Goal: Task Accomplishment & Management: Complete application form

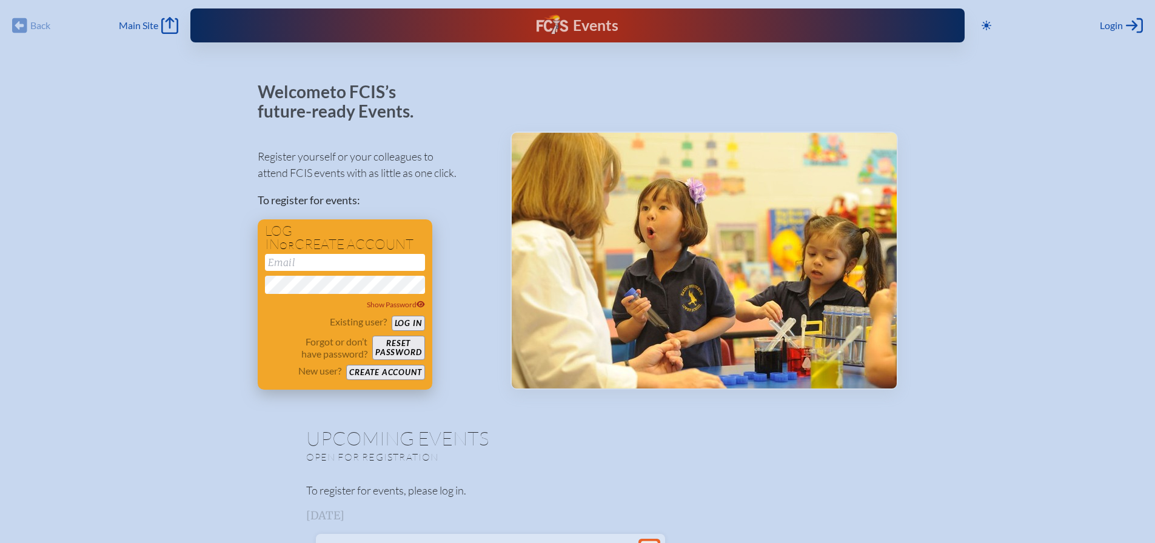
type input "[EMAIL_ADDRESS][DOMAIN_NAME]"
click at [397, 324] on button "Log in" at bounding box center [408, 323] width 33 height 15
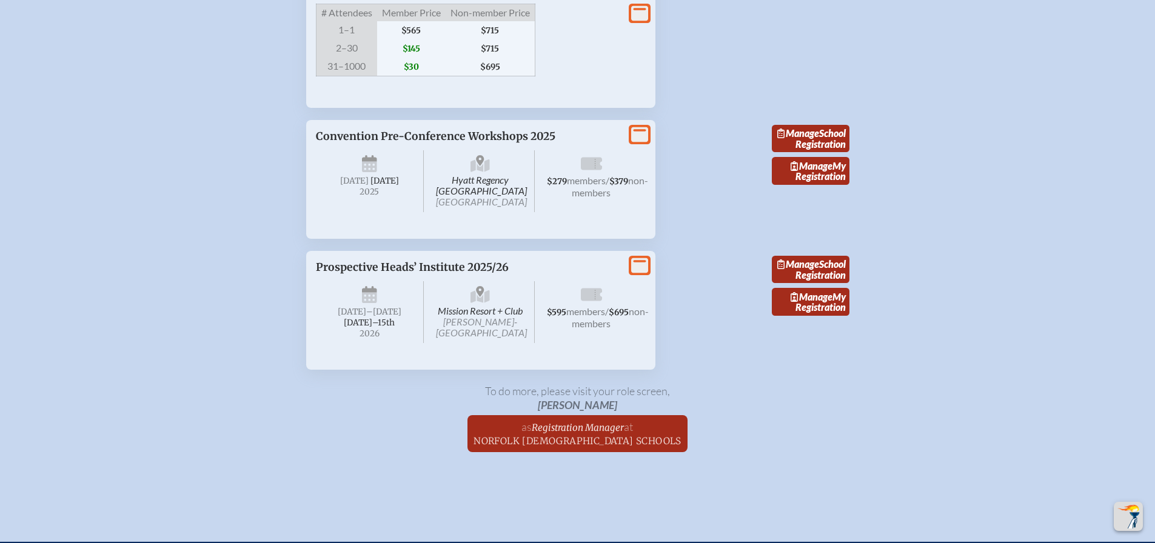
scroll to position [2426, 0]
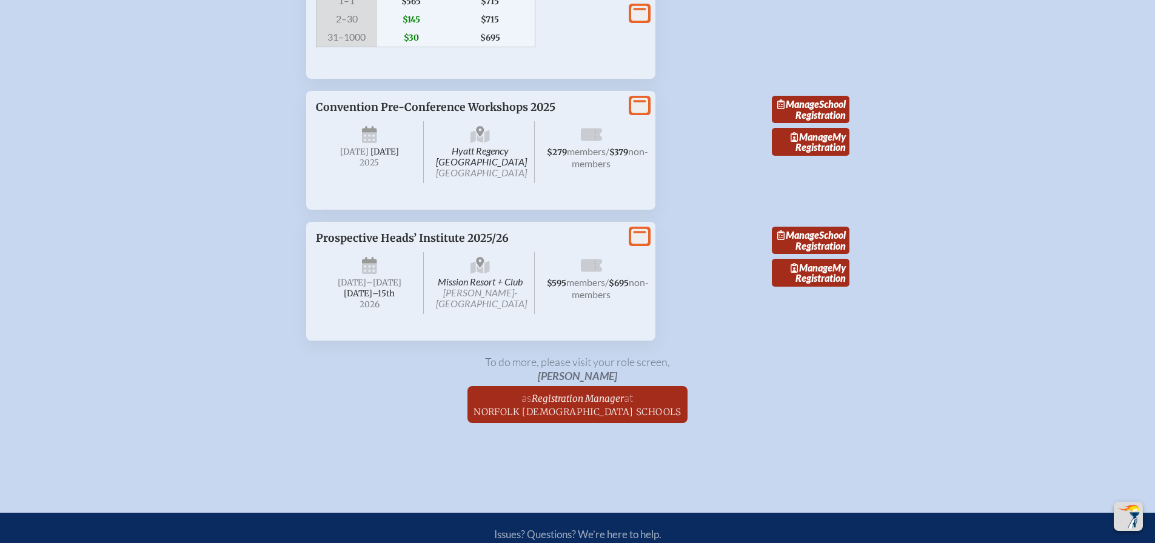
click at [640, 244] on icon at bounding box center [639, 236] width 17 height 15
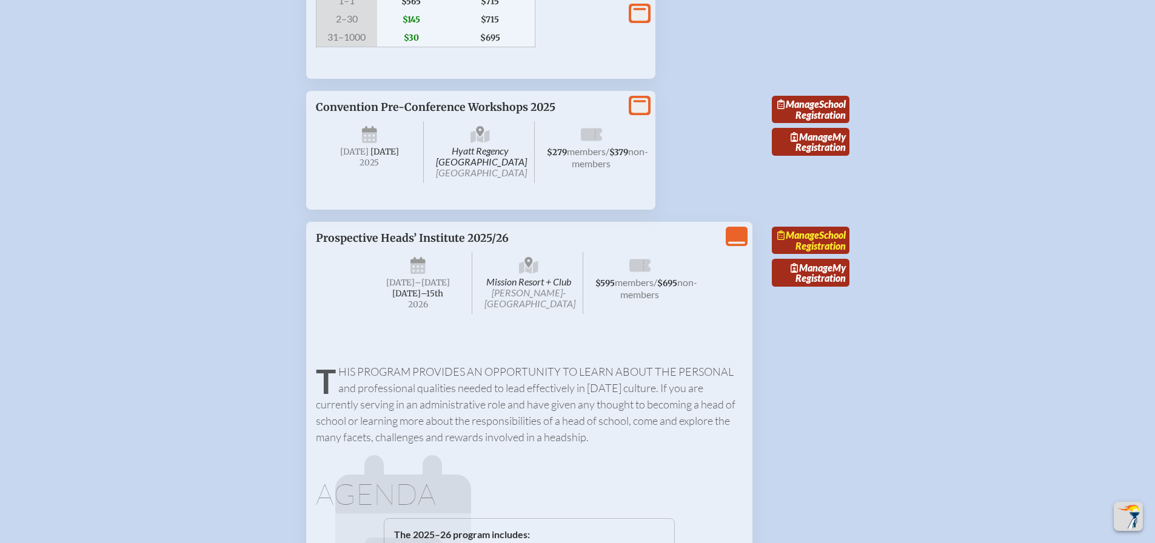
click at [828, 255] on link "Manage School Registration" at bounding box center [811, 241] width 78 height 28
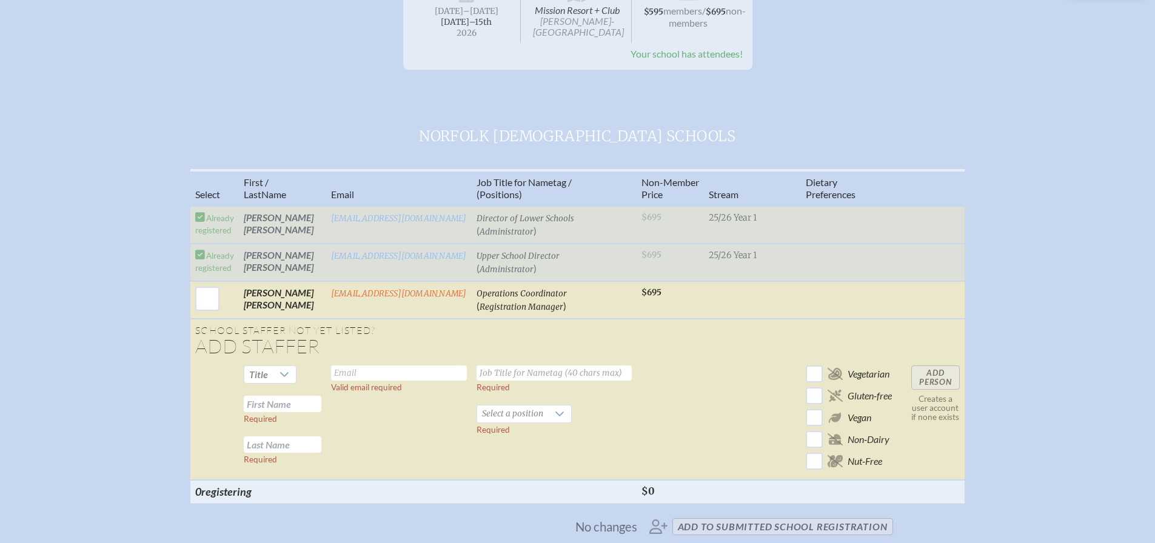
scroll to position [243, 0]
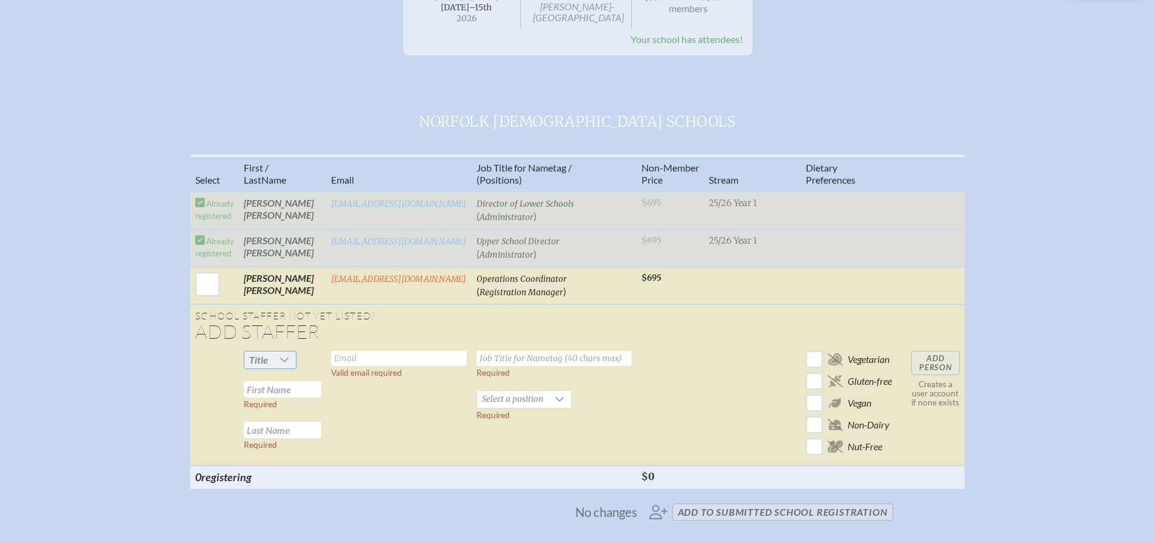
click at [291, 354] on div at bounding box center [284, 360] width 23 height 17
click at [280, 400] on li "Mrs" at bounding box center [270, 399] width 52 height 17
click at [385, 359] on input "text" at bounding box center [399, 358] width 136 height 15
click at [385, 359] on input "[PERSON_NAME]" at bounding box center [399, 358] width 136 height 15
type input "K"
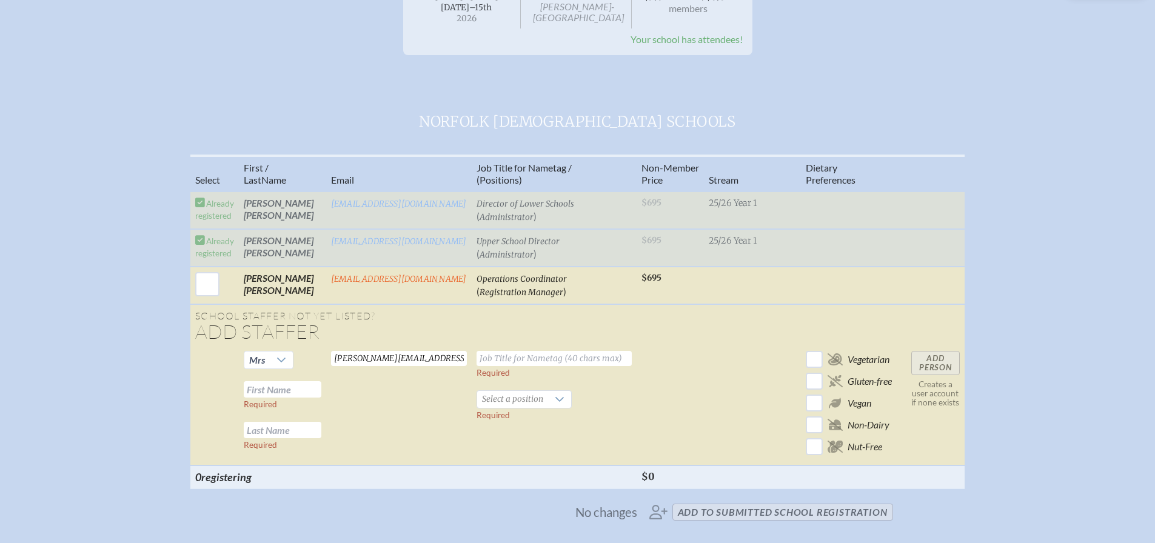
type input "[PERSON_NAME][EMAIL_ADDRESS][DOMAIN_NAME]"
click at [569, 362] on input "text" at bounding box center [554, 358] width 155 height 15
click at [309, 381] on input "text" at bounding box center [283, 389] width 78 height 16
click at [255, 392] on input "KAtie" at bounding box center [283, 389] width 78 height 16
type input "[PERSON_NAME]"
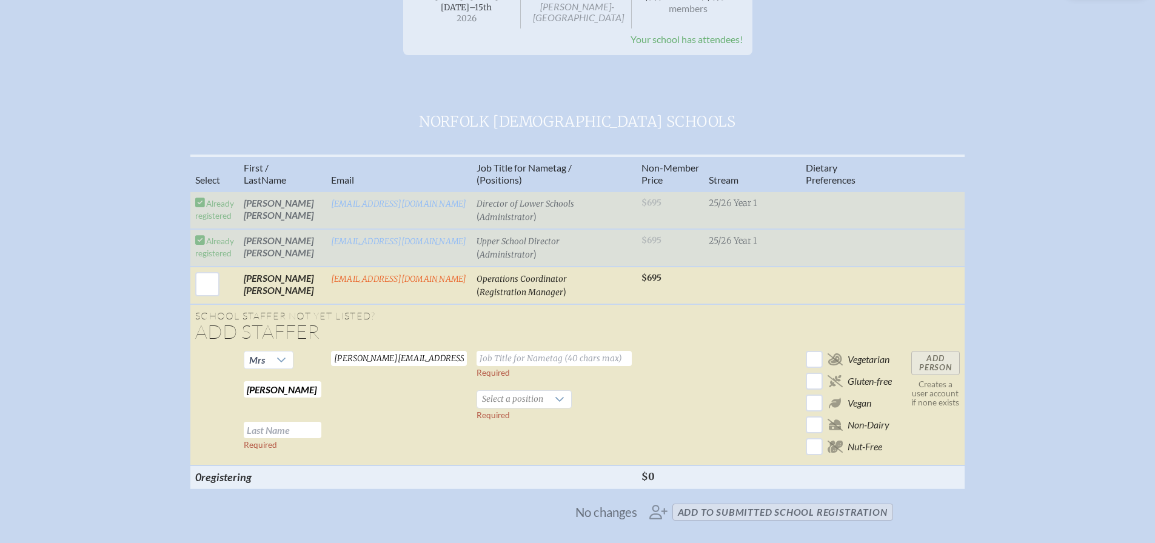
click at [268, 431] on input "text" at bounding box center [283, 430] width 78 height 16
type input "[PERSON_NAME]"
click at [510, 397] on span "Select a position" at bounding box center [512, 399] width 71 height 17
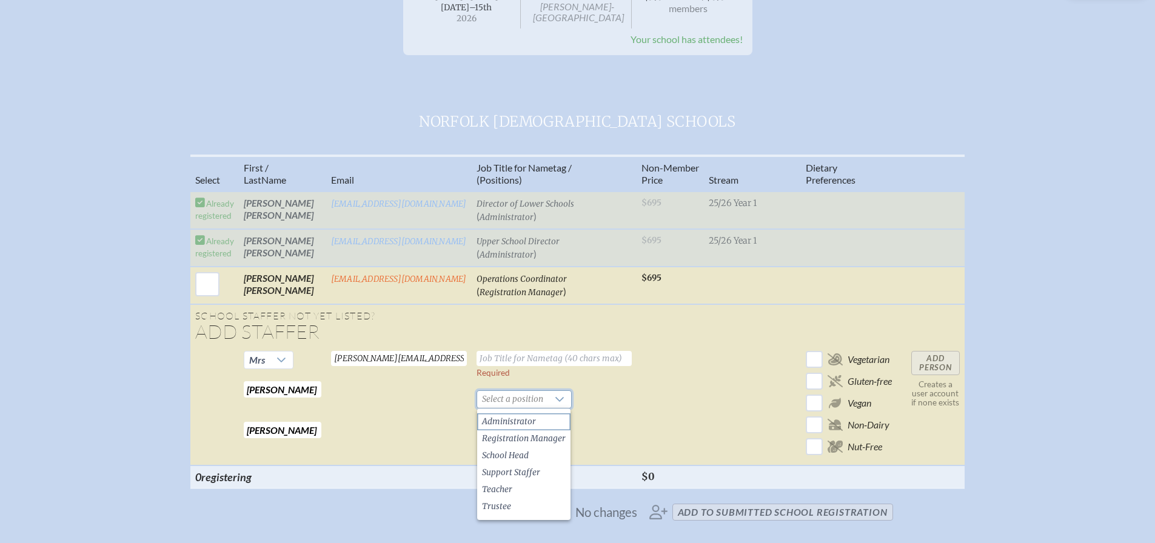
click at [515, 417] on span "Administrator" at bounding box center [509, 422] width 54 height 12
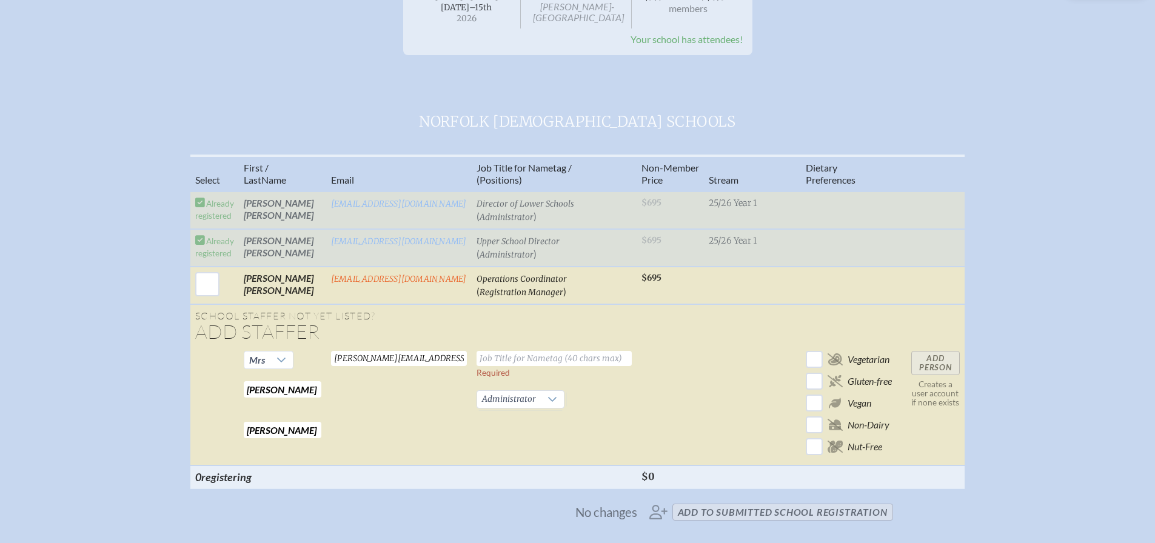
click at [538, 358] on input "text" at bounding box center [554, 358] width 155 height 15
click at [537, 355] on input "text" at bounding box center [554, 358] width 155 height 15
type input "Curriculum and Instruction Director"
click at [932, 363] on input "Add Person" at bounding box center [936, 363] width 49 height 24
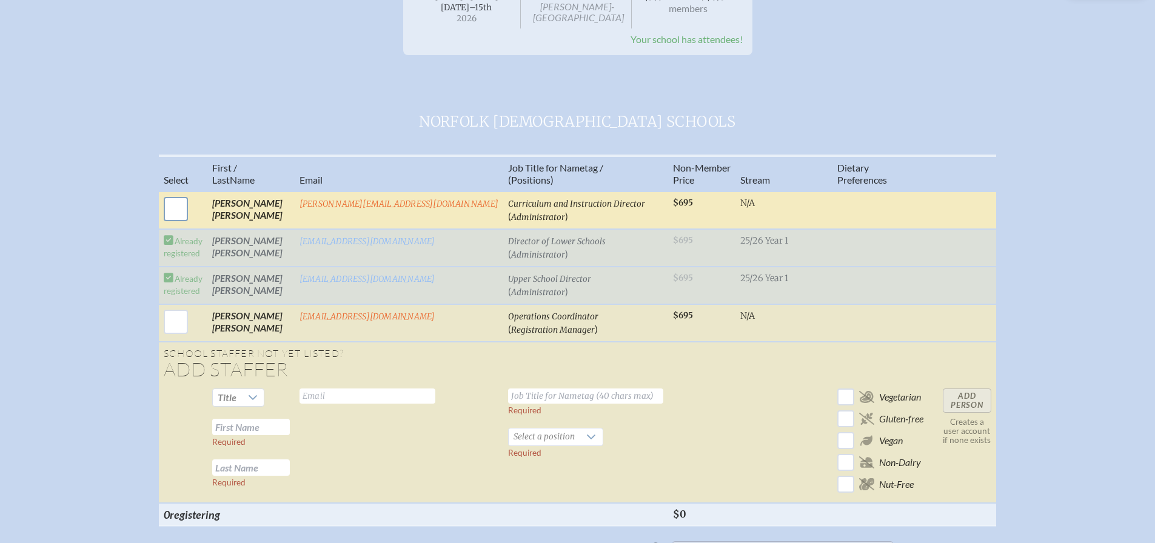
click at [191, 206] on input "checkbox" at bounding box center [176, 209] width 30 height 30
checkbox input "true"
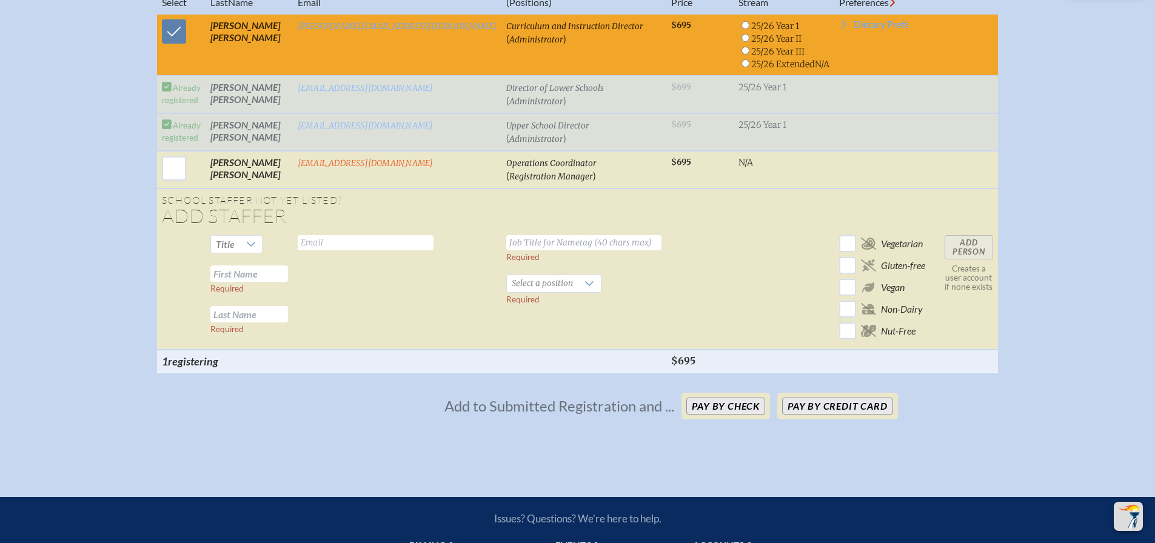
scroll to position [425, 0]
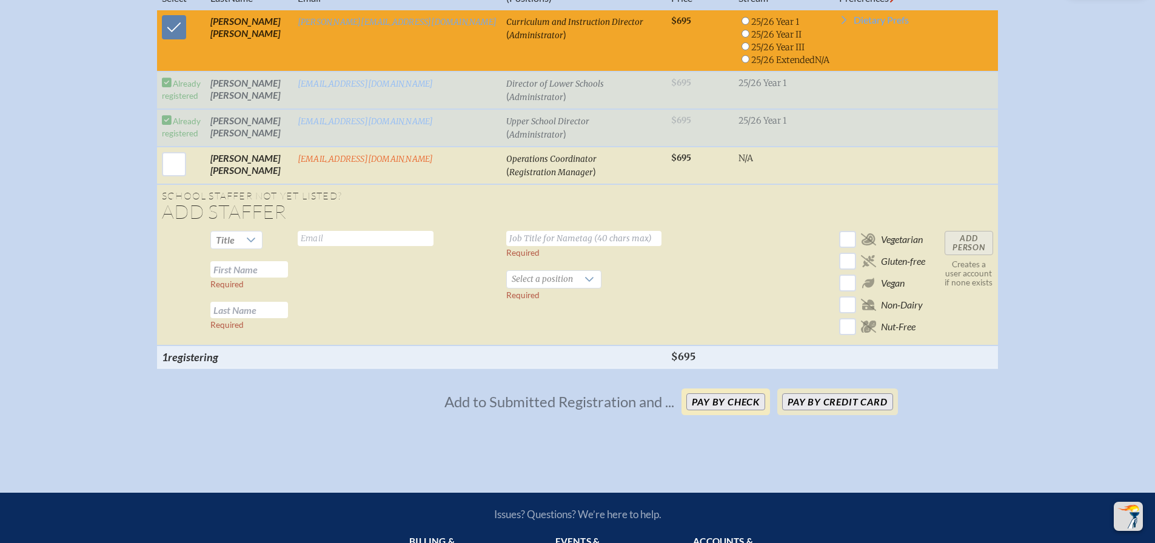
click at [707, 411] on button "Pay by Check" at bounding box center [726, 402] width 79 height 17
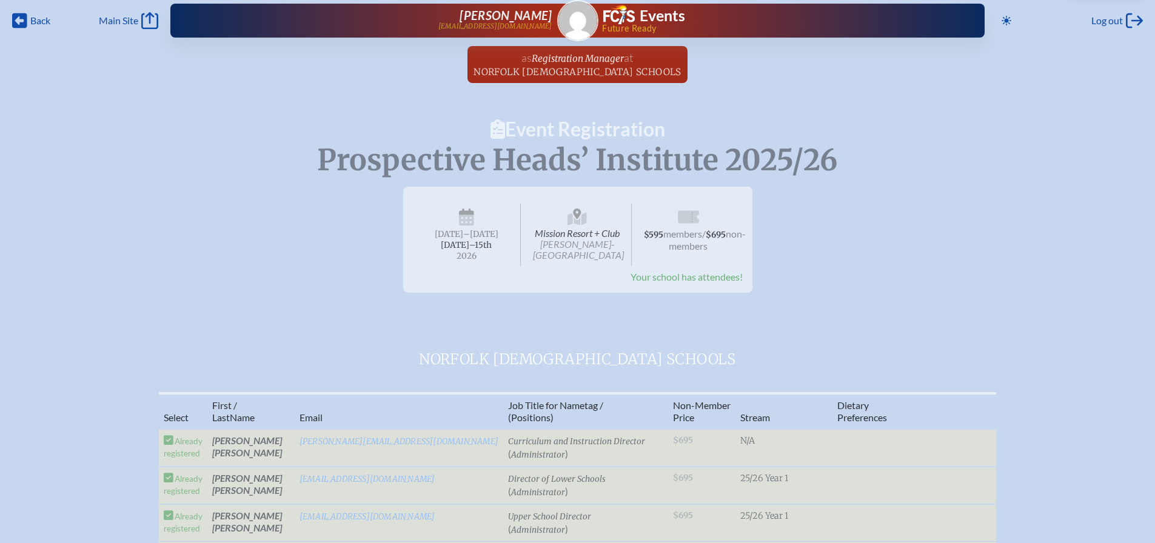
scroll to position [0, 0]
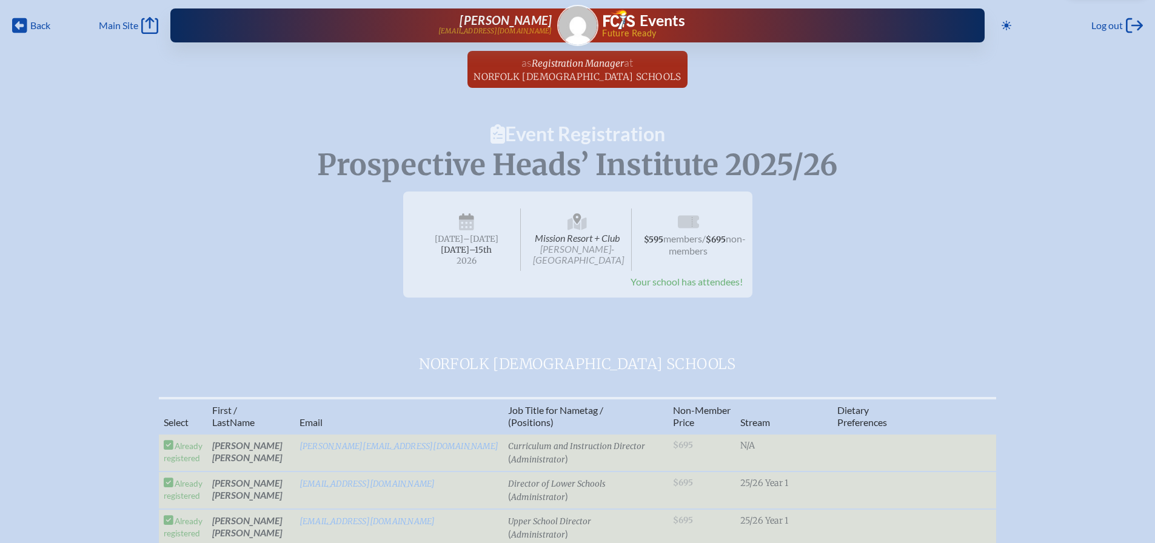
click at [475, 241] on span "–[DATE]" at bounding box center [480, 239] width 35 height 10
click at [601, 64] on span "Registration Manager" at bounding box center [578, 64] width 92 height 12
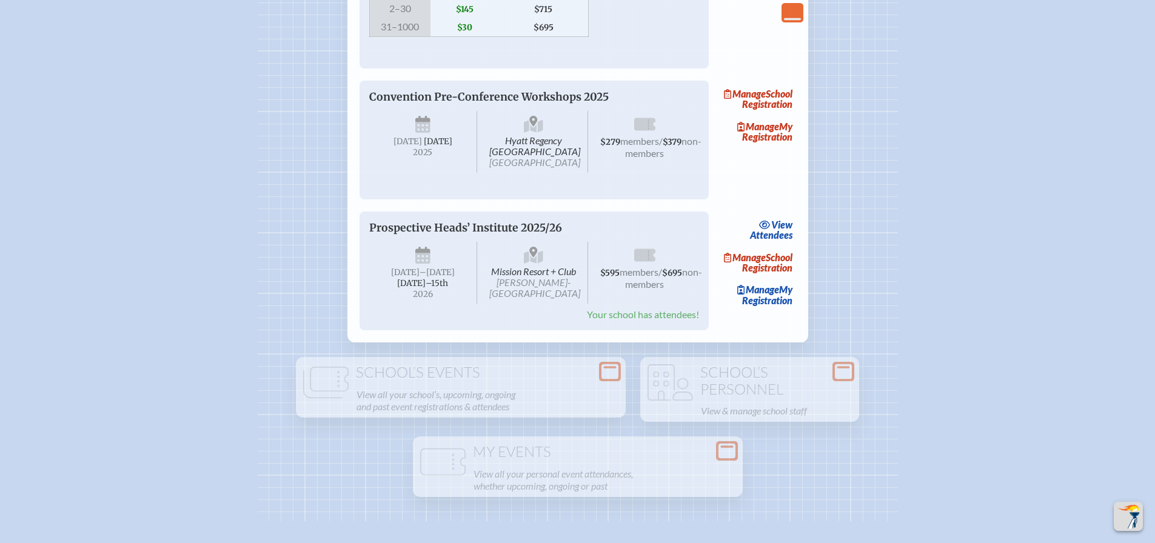
scroll to position [2183, 0]
click at [787, 275] on link "Manage School Registration" at bounding box center [758, 261] width 78 height 28
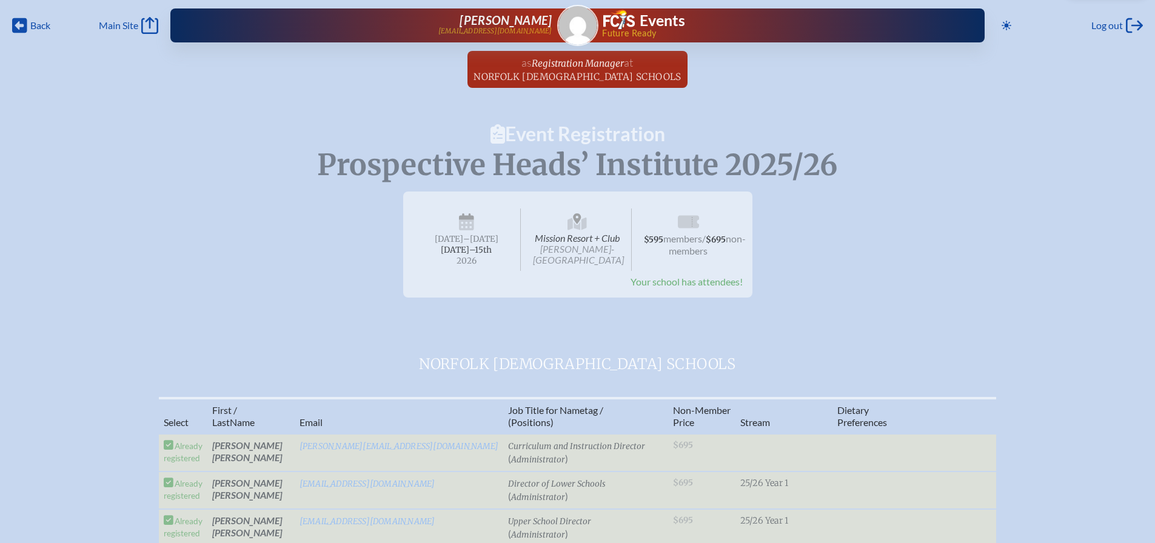
click at [565, 238] on span "Mission Resort + Club [PERSON_NAME]-[GEOGRAPHIC_DATA]" at bounding box center [577, 240] width 109 height 62
click at [20, 25] on icon "Back" at bounding box center [19, 25] width 15 height 17
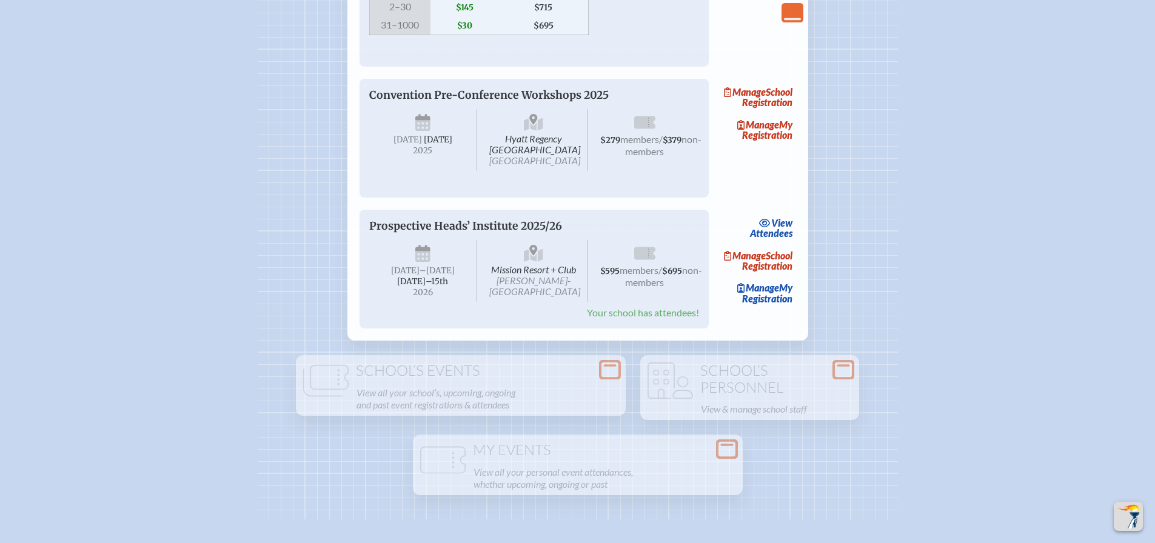
click at [485, 233] on p "Prospective Heads’ Institute 2025/26" at bounding box center [522, 226] width 306 height 13
click at [774, 229] on span "view" at bounding box center [781, 223] width 21 height 12
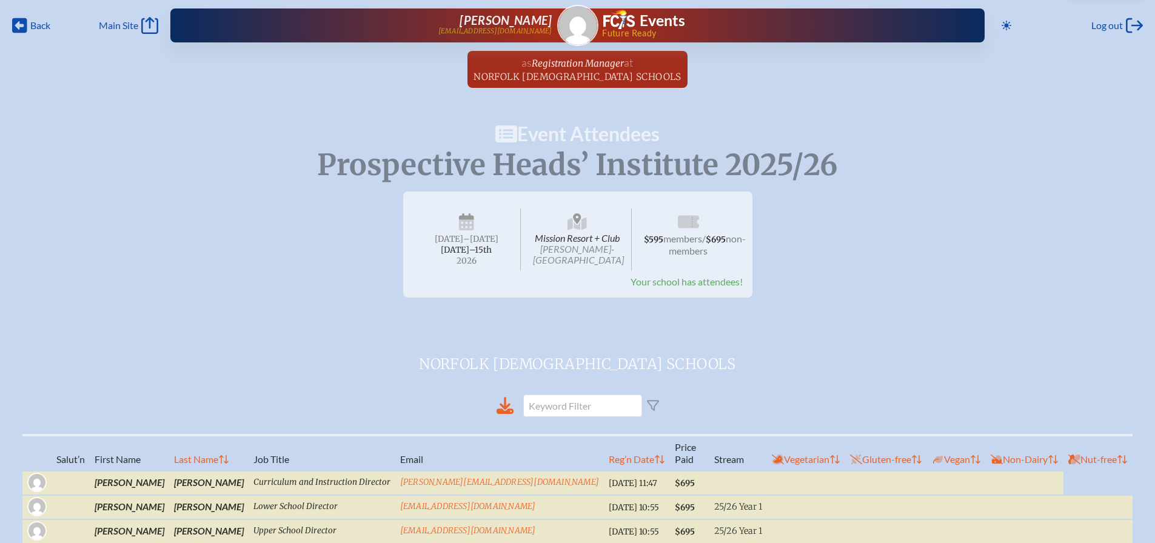
click at [590, 243] on span "[PERSON_NAME]-[GEOGRAPHIC_DATA]" at bounding box center [578, 254] width 91 height 22
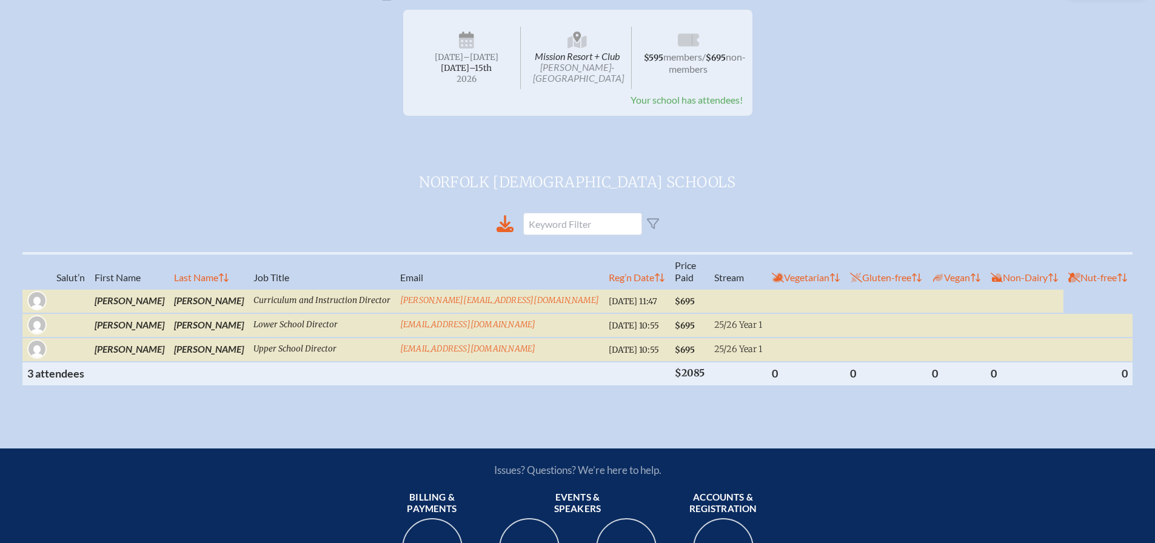
scroll to position [121, 0]
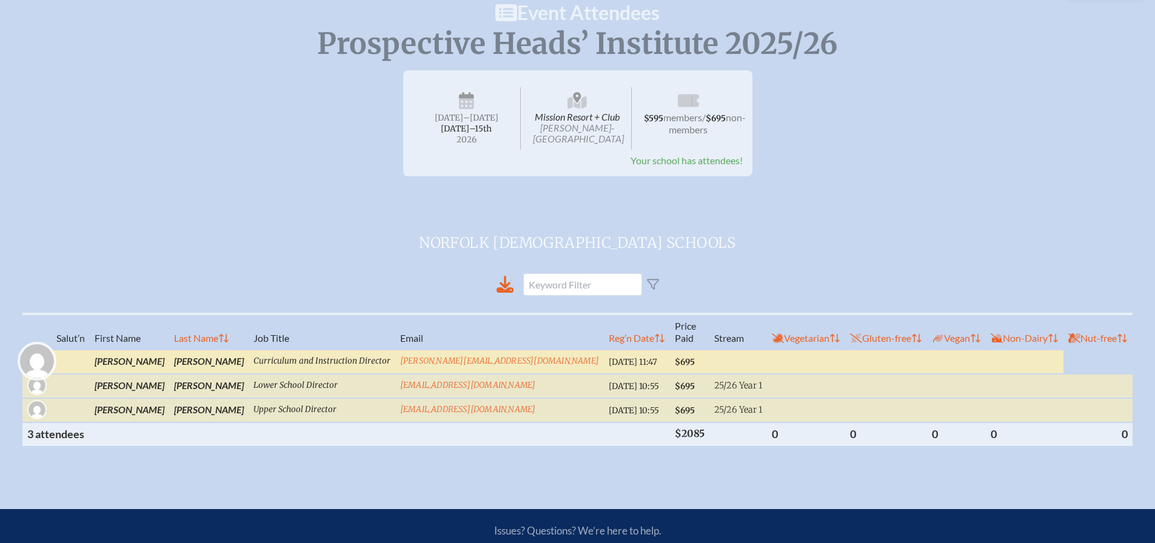
click at [54, 364] on img at bounding box center [37, 361] width 34 height 34
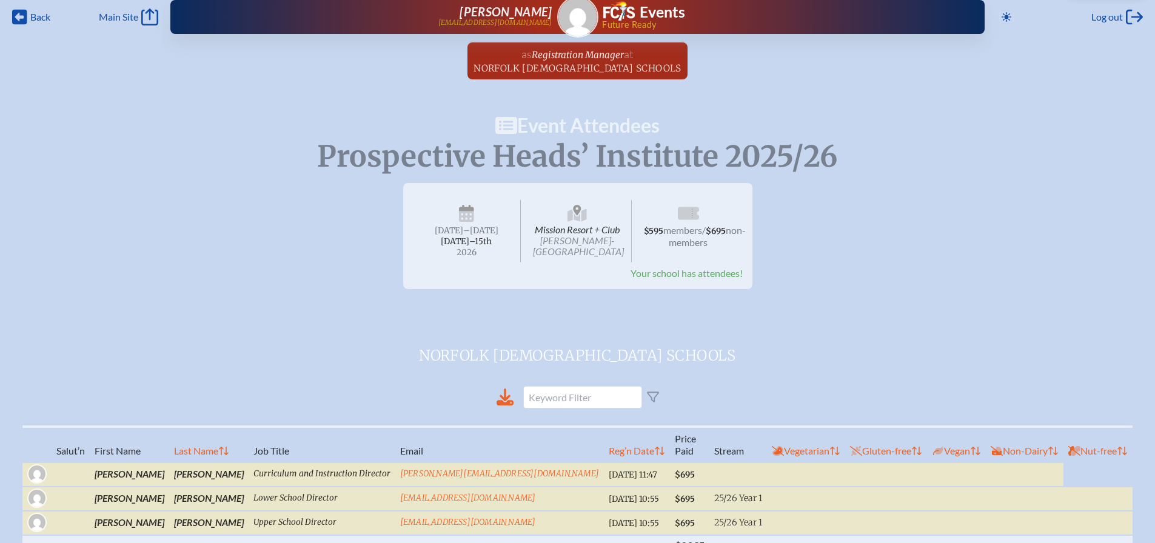
scroll to position [0, 0]
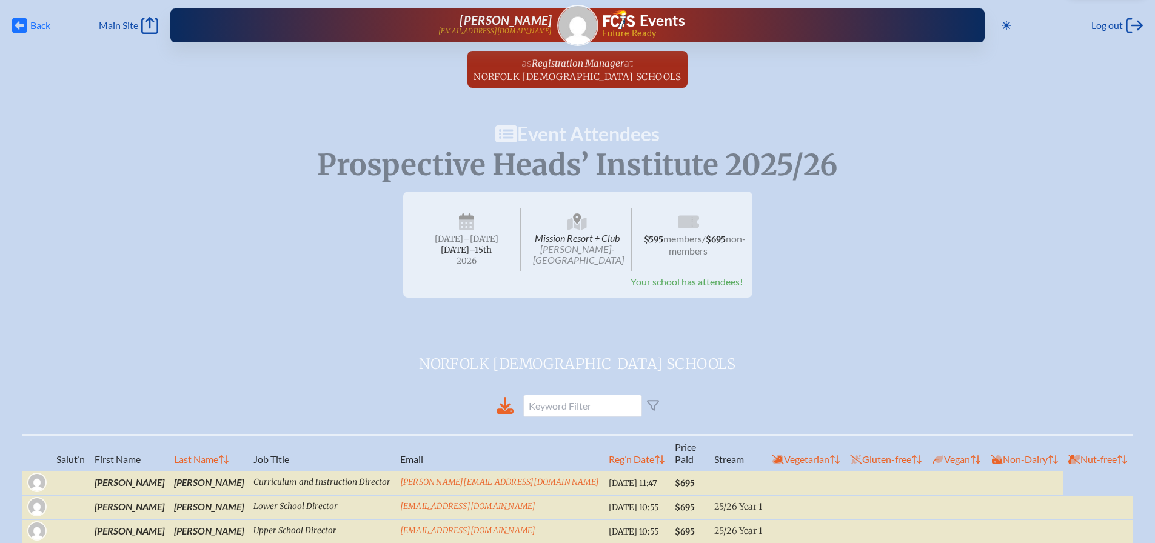
click at [30, 24] on span "Back" at bounding box center [40, 25] width 20 height 12
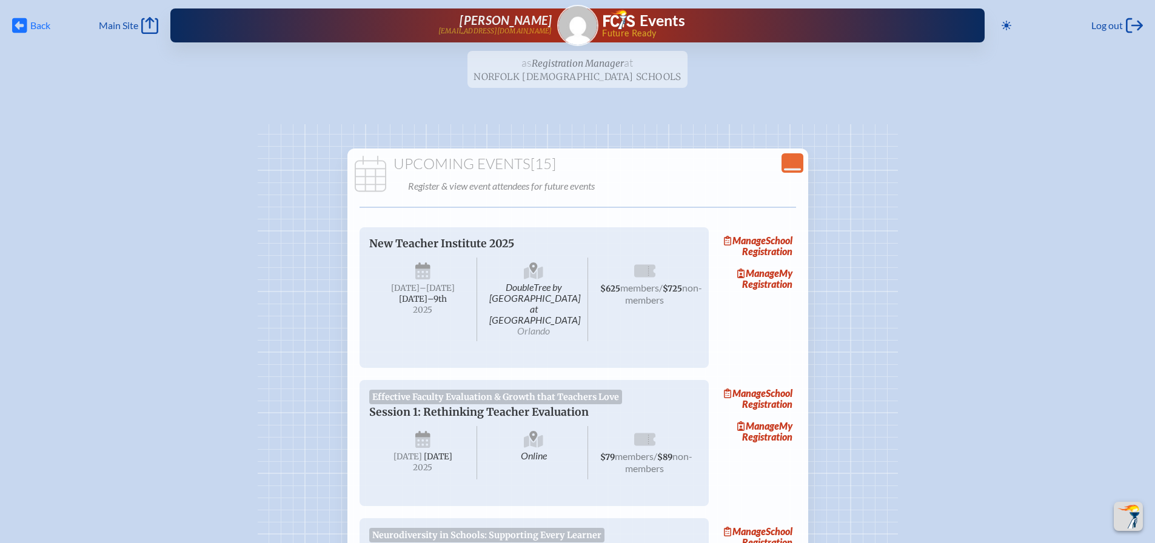
scroll to position [2183, 0]
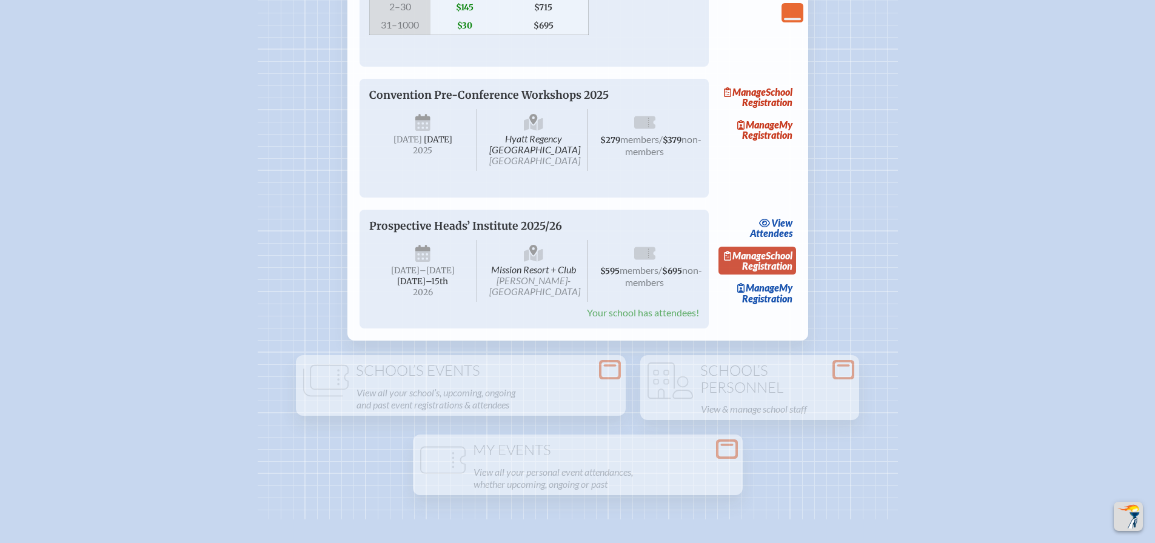
click at [785, 275] on link "Manage School Registration" at bounding box center [758, 261] width 78 height 28
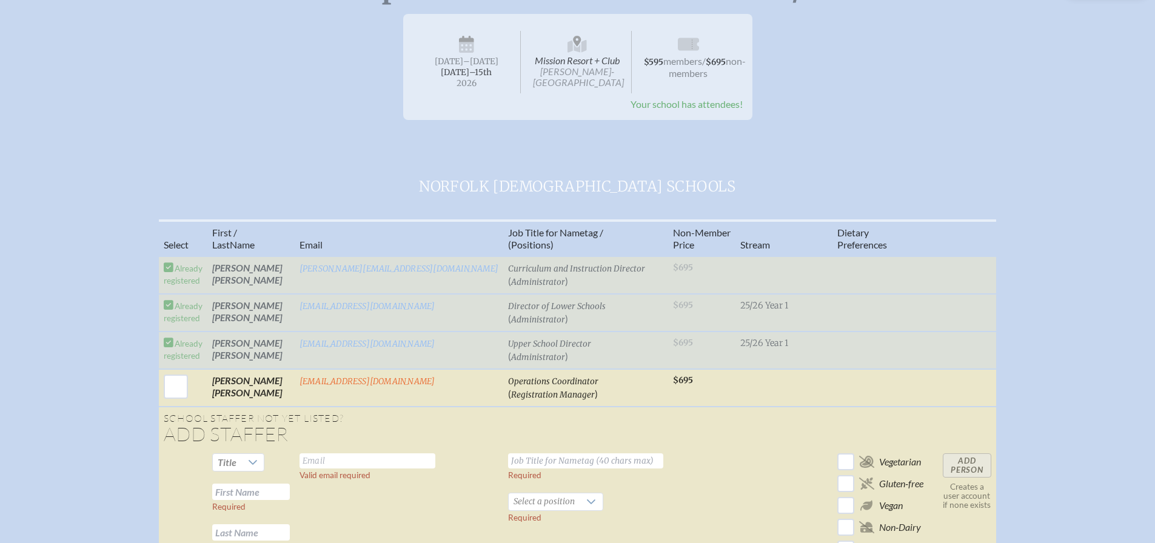
scroll to position [182, 0]
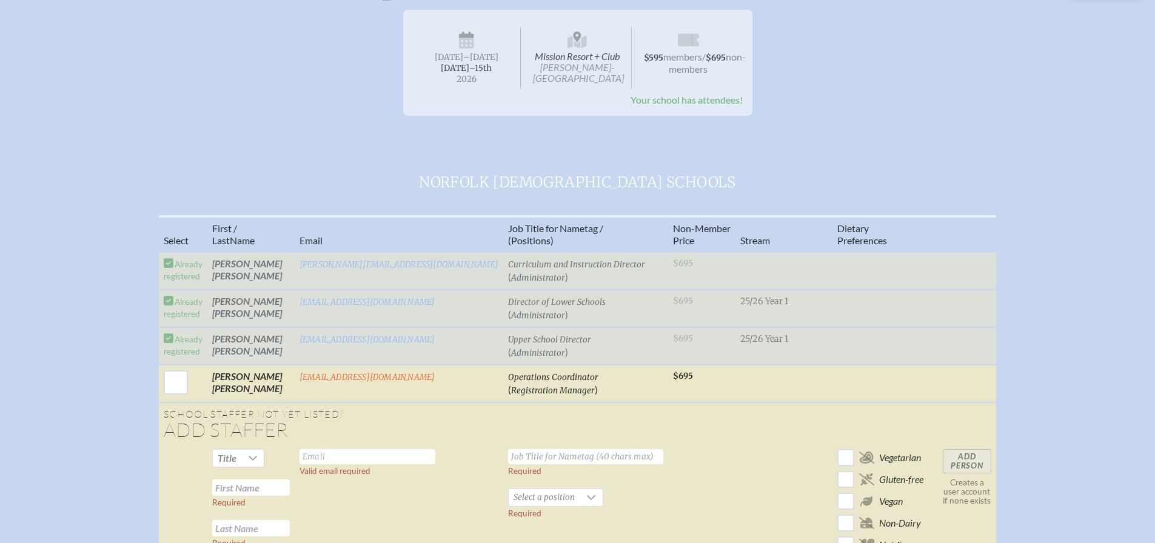
click at [693, 264] on table "Select First / Last Name Email Job Title for Nametag / (Positions) Non- Memb . …" at bounding box center [578, 401] width 838 height 372
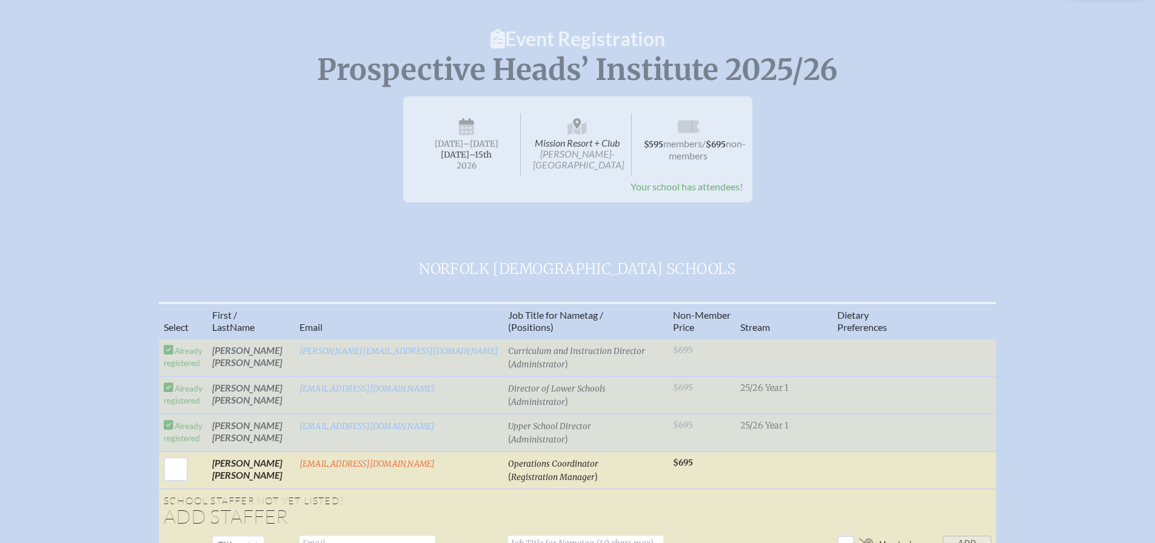
scroll to position [61, 0]
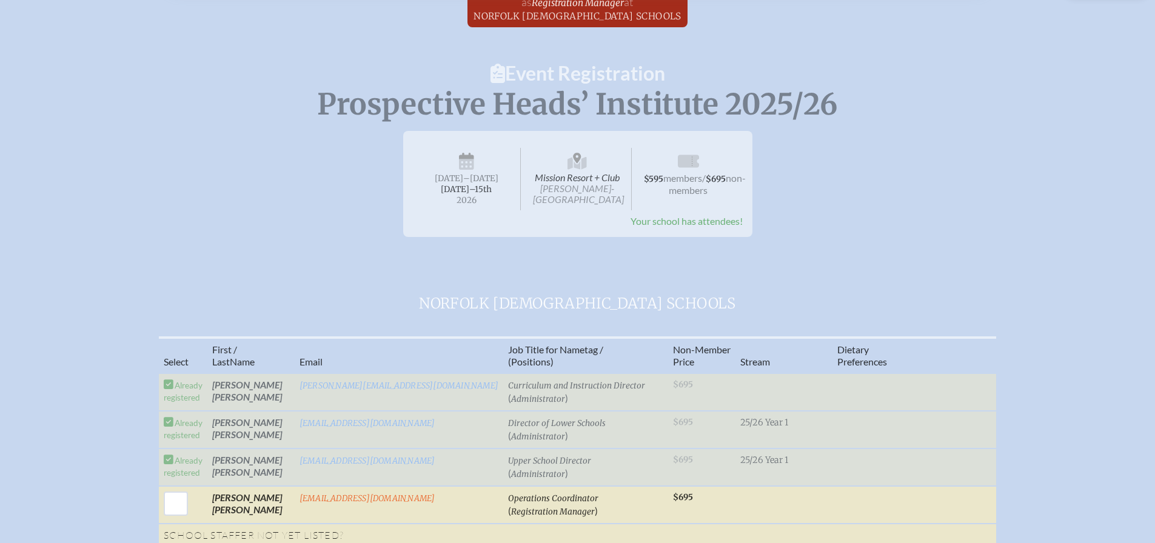
click at [698, 176] on span "members" at bounding box center [682, 178] width 39 height 12
click at [688, 220] on span "Your school has attendees!" at bounding box center [687, 221] width 112 height 12
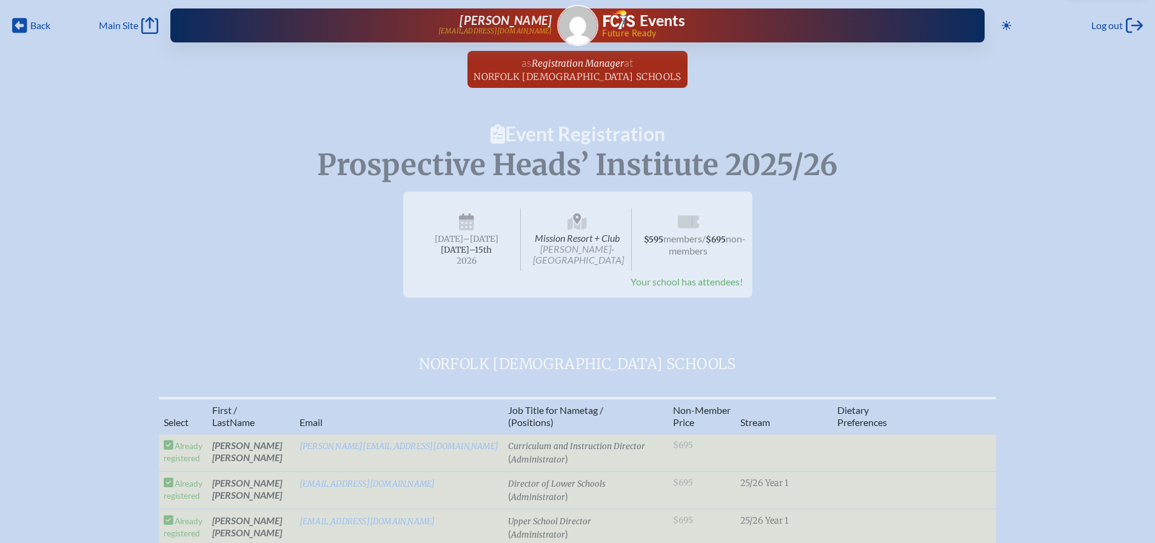
click at [36, 34] on div "Back Back Main Site Main Site Toggle to Dark Mode Log out Log out [PERSON_NAME]…" at bounding box center [577, 22] width 1141 height 44
click at [38, 25] on span "Back" at bounding box center [40, 25] width 20 height 12
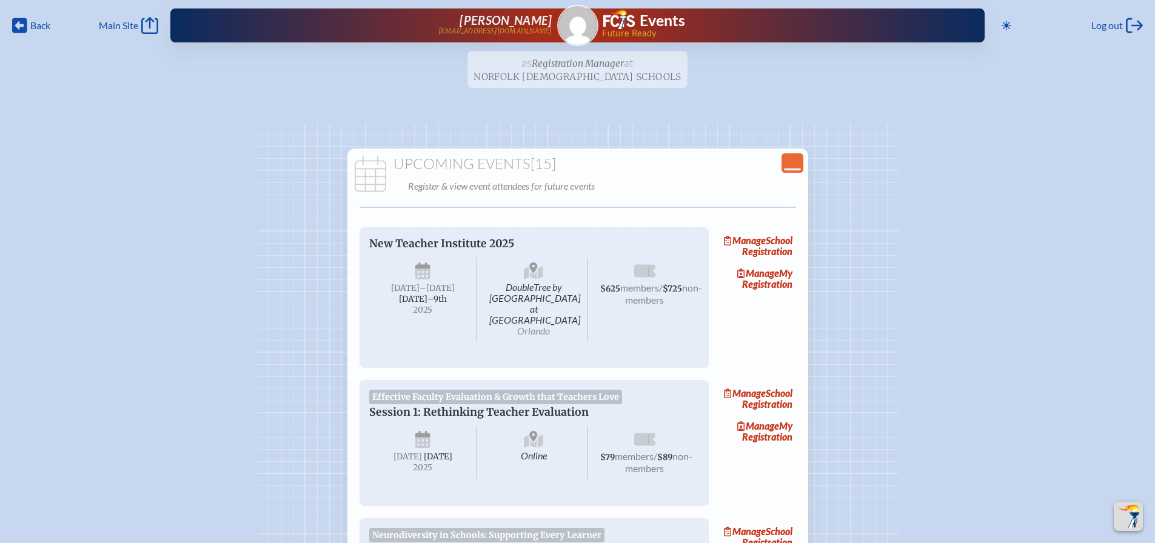
scroll to position [2183, 0]
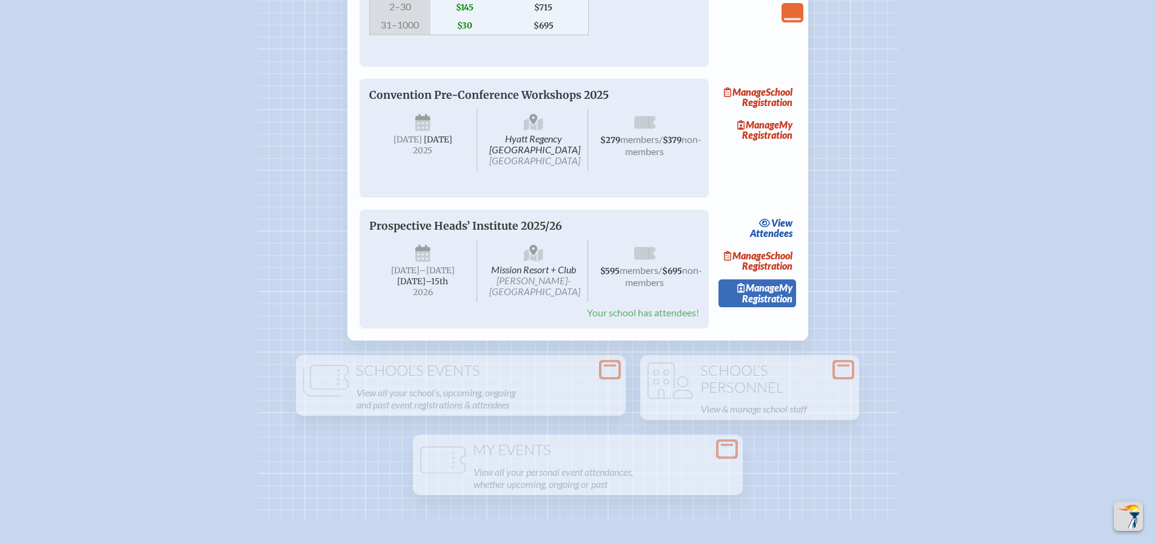
click at [770, 294] on span "Manage" at bounding box center [758, 288] width 42 height 12
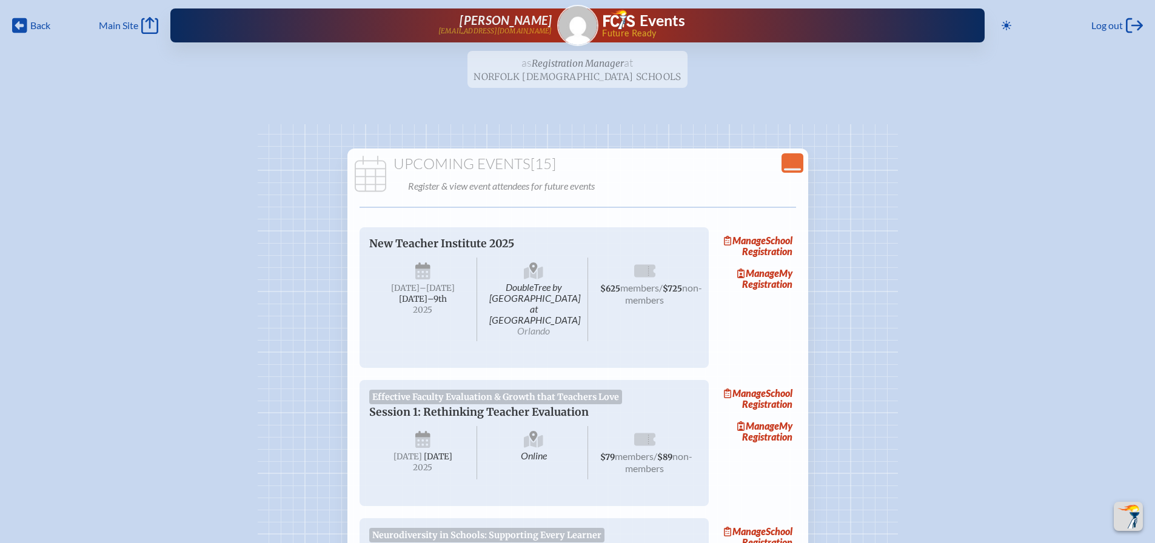
scroll to position [2183, 0]
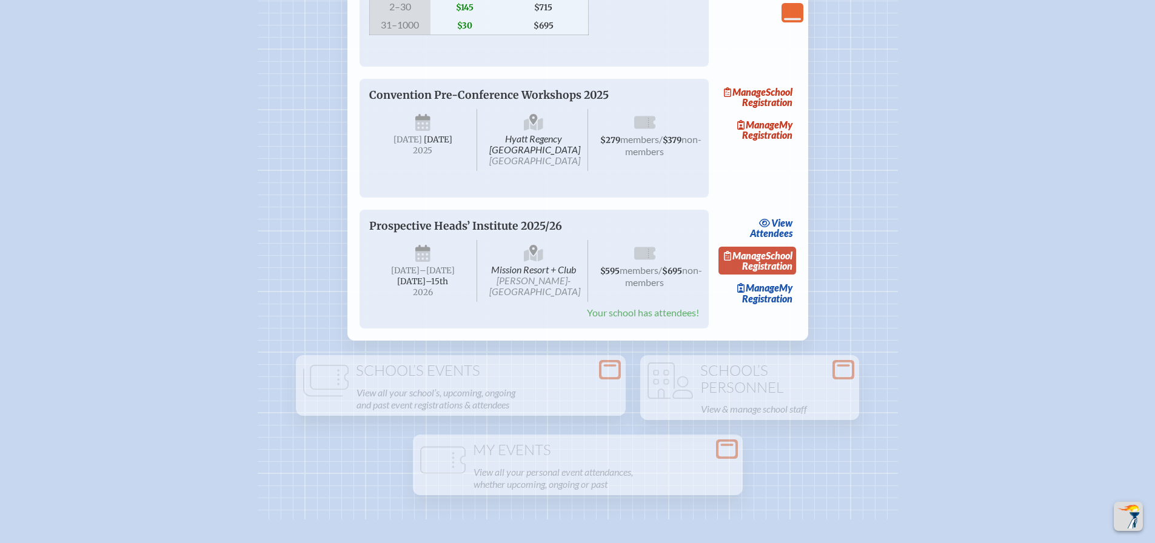
click at [781, 275] on link "Manage School Registration" at bounding box center [758, 261] width 78 height 28
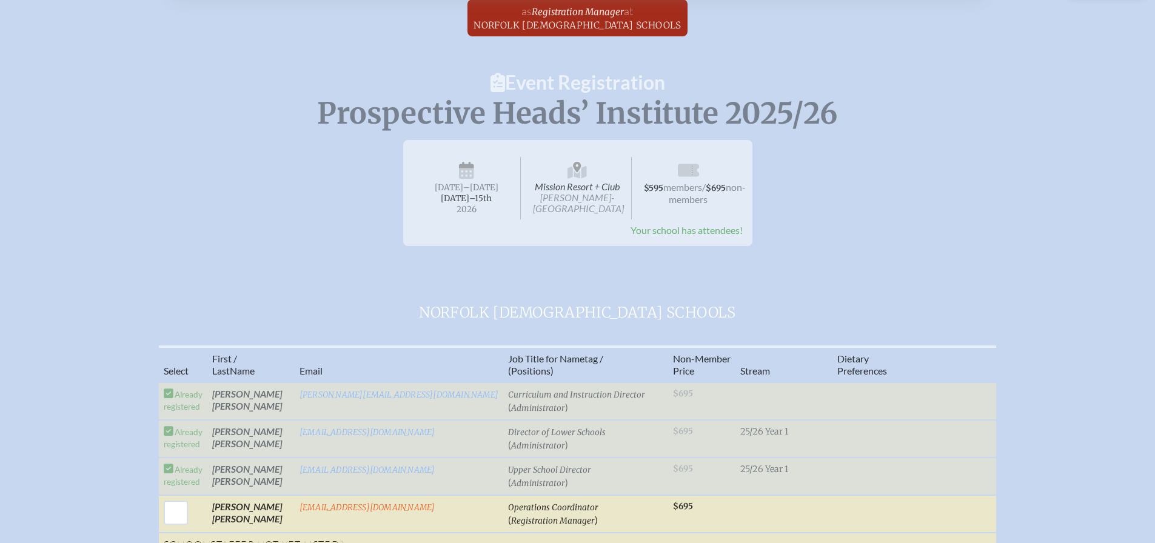
scroll to position [121, 0]
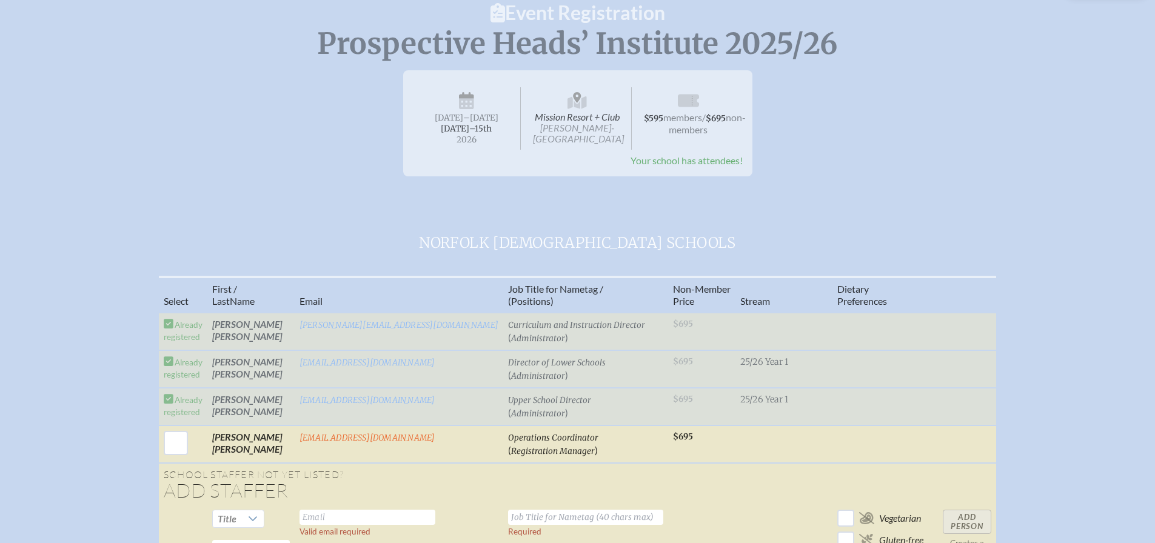
click at [736, 409] on td "25/26 Year 1 25/26 Year II 25/26 Year III 25/26 Extended 25/26 Year 1" at bounding box center [784, 407] width 97 height 38
click at [254, 412] on td "[PERSON_NAME]" at bounding box center [250, 407] width 87 height 38
click at [517, 405] on span "Upper School Director" at bounding box center [549, 400] width 83 height 10
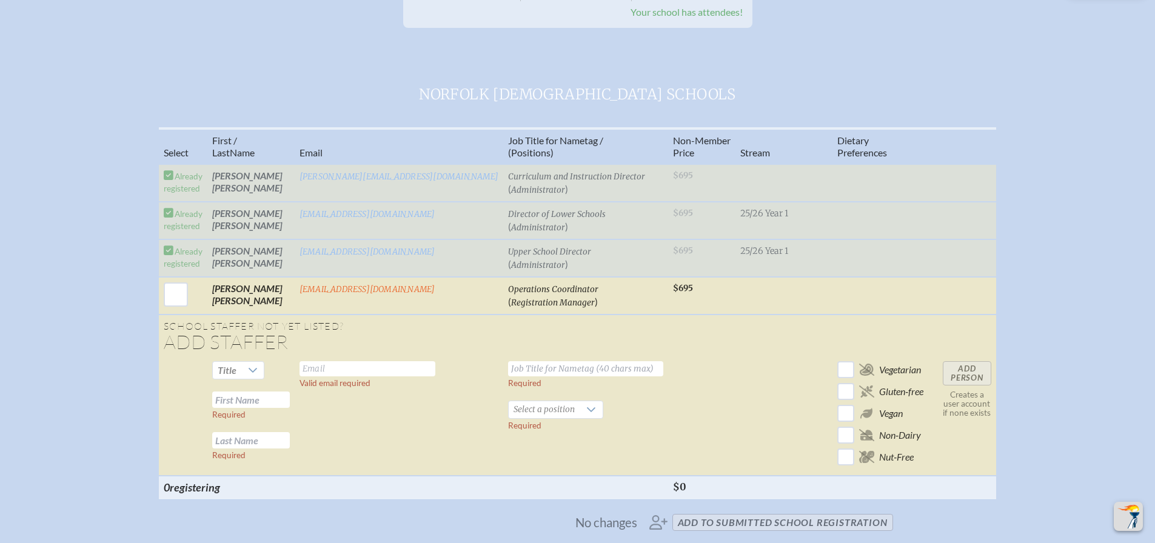
scroll to position [243, 0]
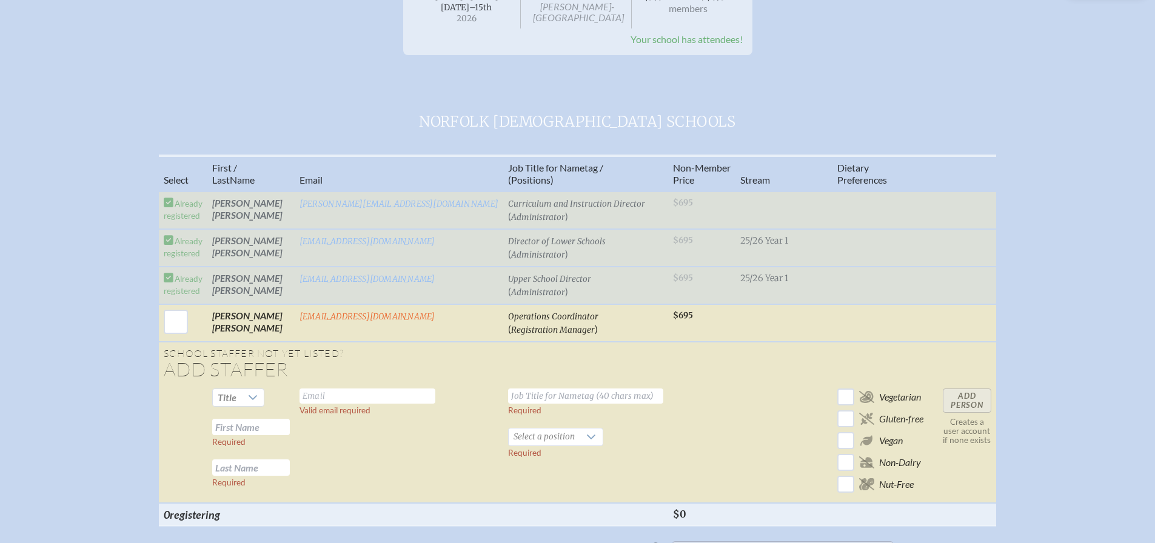
click at [879, 287] on tr "Already registered [PERSON_NAME] [EMAIL_ADDRESS][DOMAIN_NAME] Upper School Dire…" at bounding box center [578, 286] width 838 height 38
click at [769, 210] on td "25/26 Year 1 25/26 Year II 25/26 Year III 25/26 Extended" at bounding box center [784, 211] width 97 height 38
click at [207, 212] on td "Already registered" at bounding box center [183, 211] width 49 height 38
click at [267, 209] on td "[PERSON_NAME]" at bounding box center [250, 211] width 87 height 38
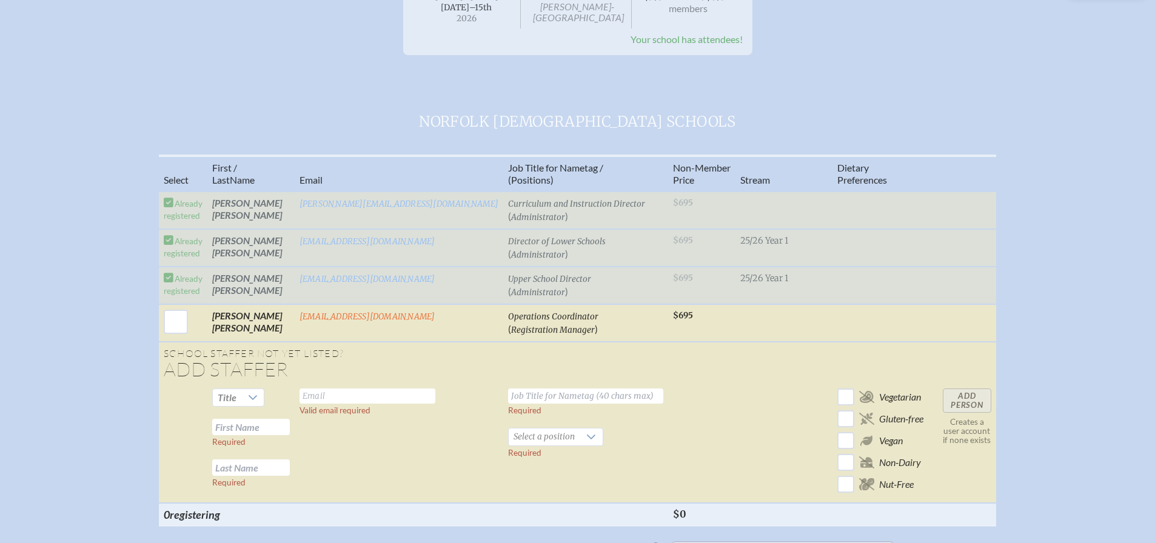
click at [260, 211] on td "[PERSON_NAME]" at bounding box center [250, 211] width 87 height 38
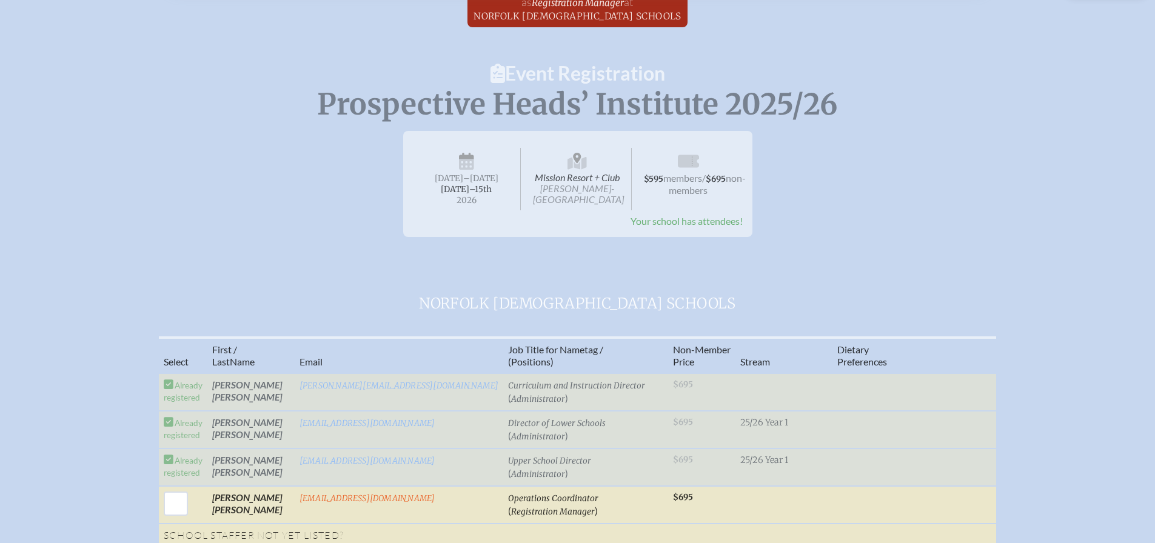
scroll to position [0, 0]
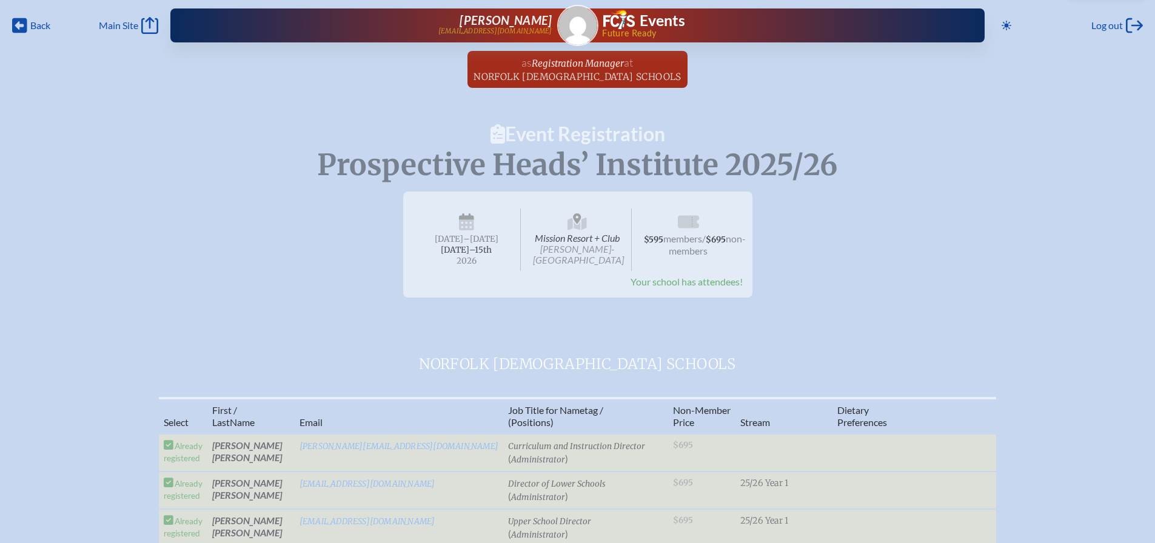
click at [871, 472] on tr "Already registered [PERSON_NAME] [PERSON_NAME][EMAIL_ADDRESS][DOMAIN_NAME] Curr…" at bounding box center [578, 491] width 838 height 38
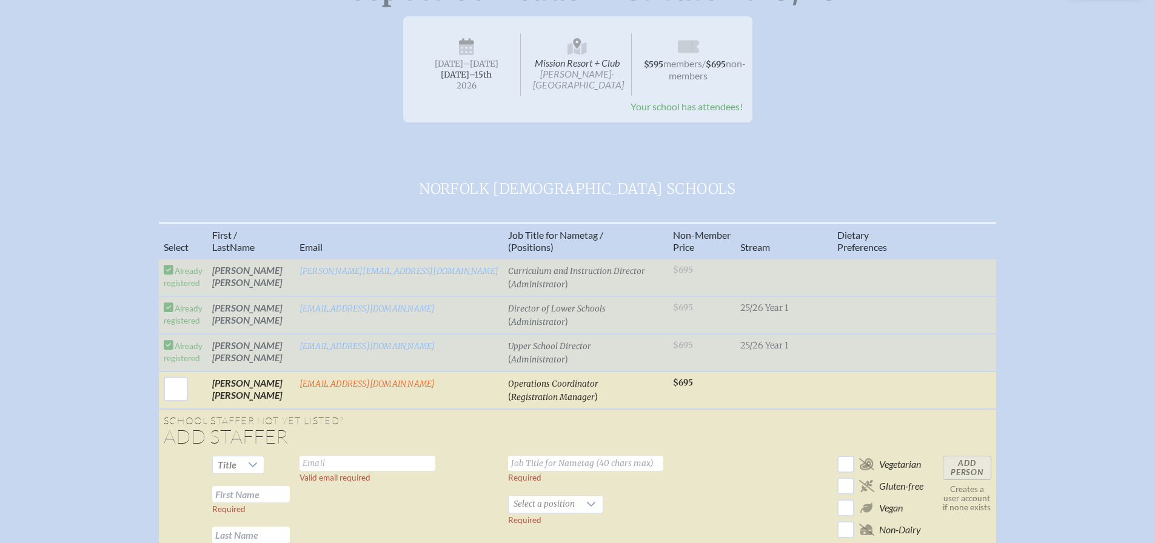
scroll to position [182, 0]
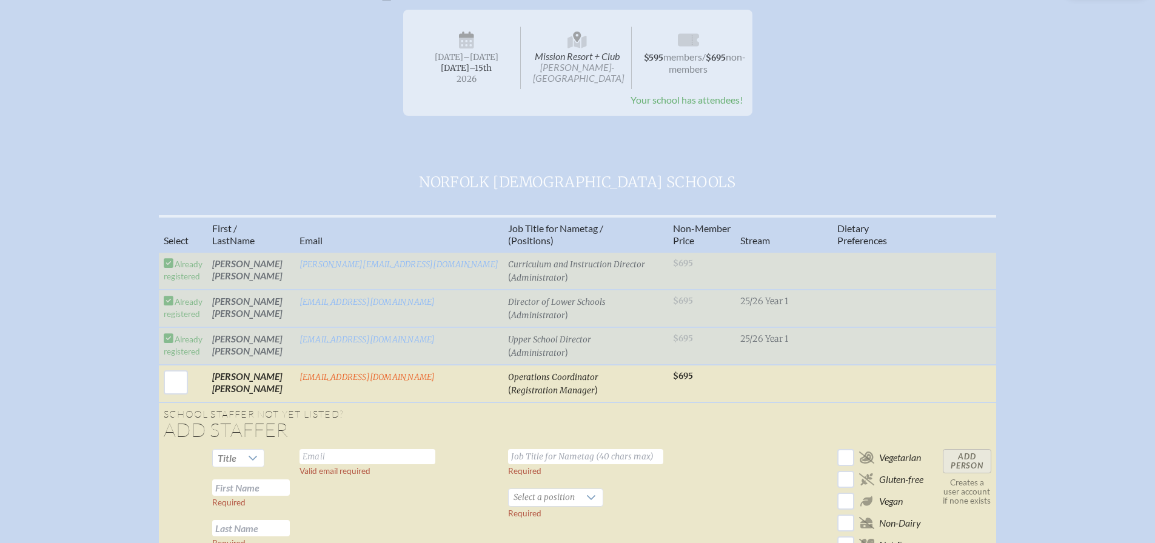
click at [839, 353] on tr "Already registered [PERSON_NAME] [EMAIL_ADDRESS][DOMAIN_NAME] Upper School Dire…" at bounding box center [578, 346] width 838 height 38
click at [838, 243] on span "ary Preferences" at bounding box center [863, 235] width 50 height 24
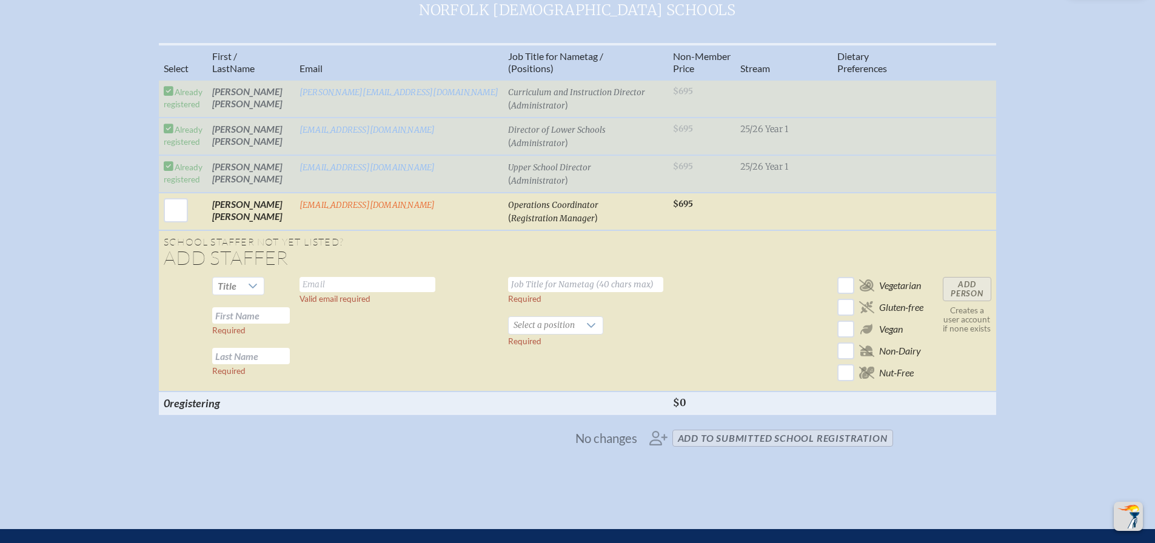
scroll to position [425, 0]
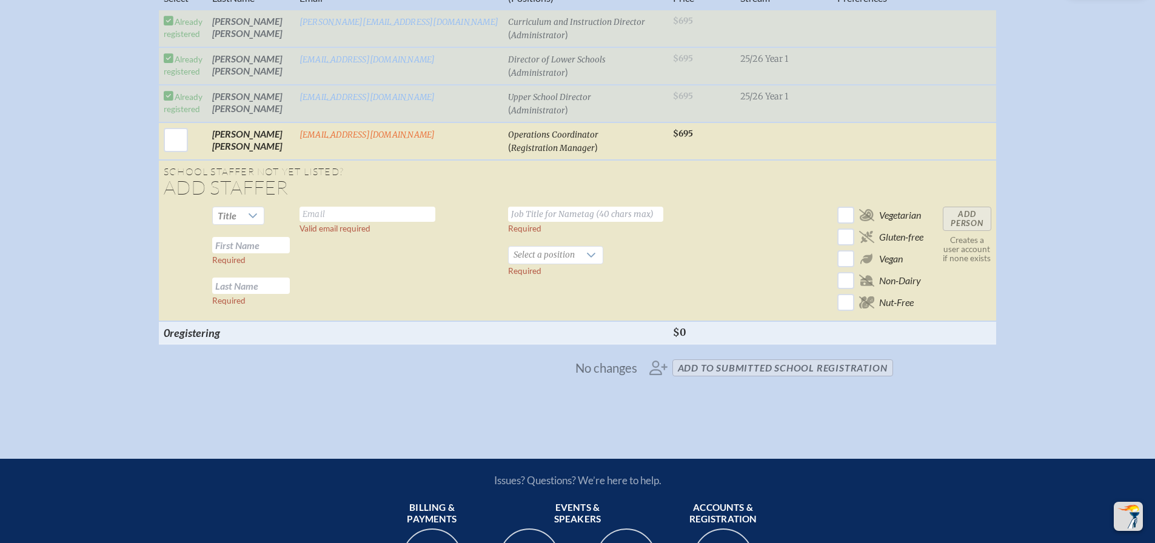
click at [608, 381] on span "No changes add to submitted School Registration" at bounding box center [578, 368] width 640 height 27
click at [658, 378] on span "No changes add to submitted School Registration" at bounding box center [578, 368] width 640 height 27
click at [606, 375] on span "No changes" at bounding box center [607, 367] width 62 height 13
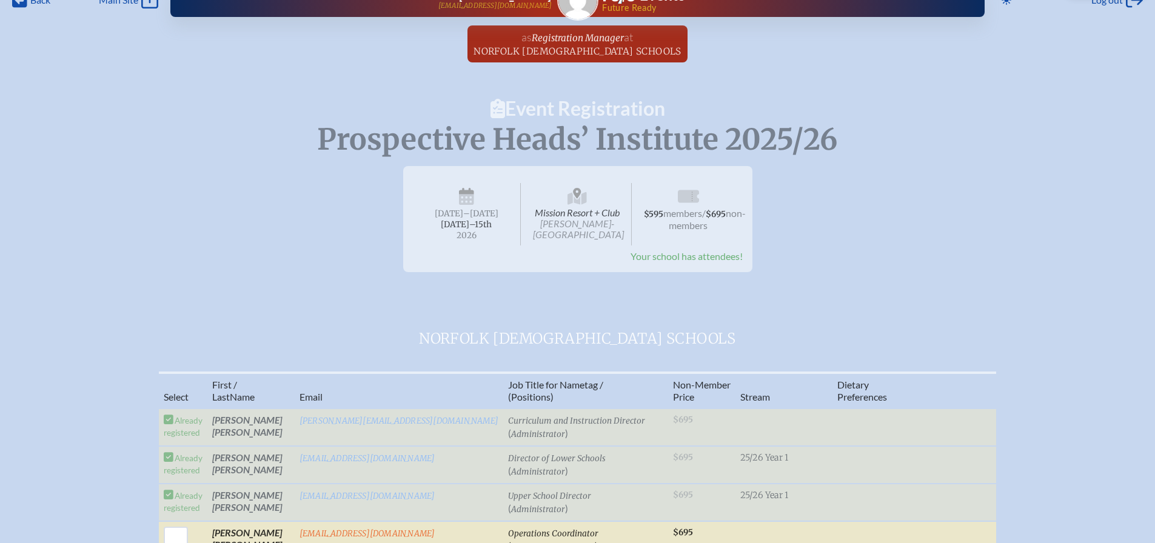
scroll to position [0, 0]
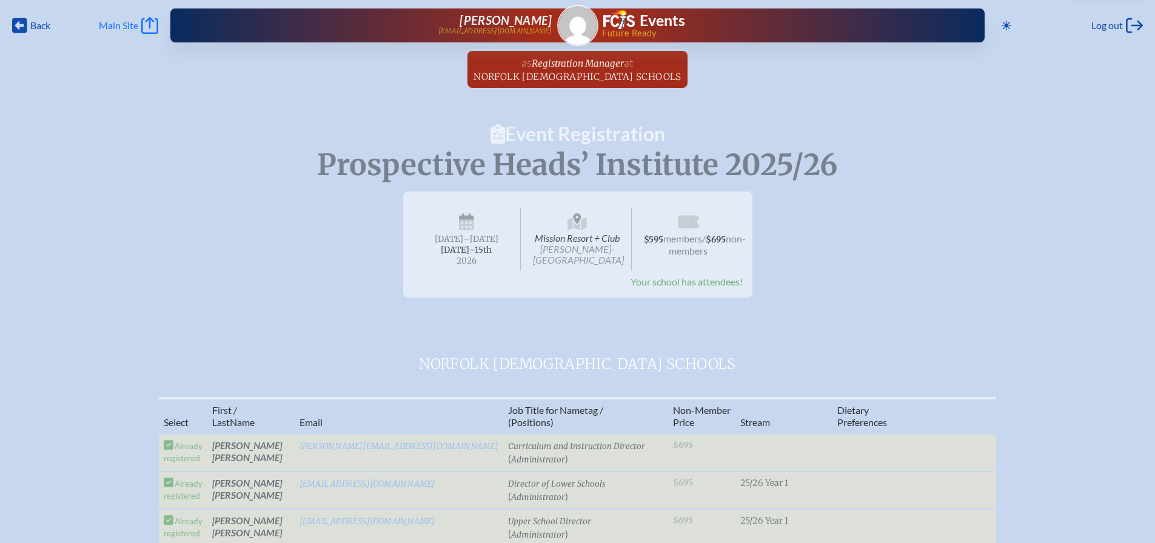
click at [142, 29] on icon "Main Site" at bounding box center [149, 25] width 17 height 17
